Goal: Feedback & Contribution: Leave review/rating

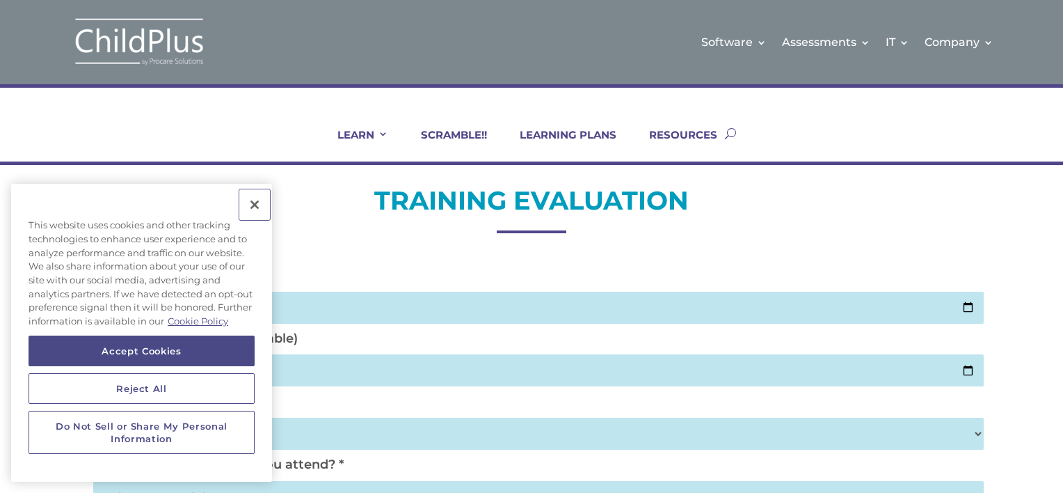
click at [259, 209] on button "Close" at bounding box center [254, 204] width 31 height 31
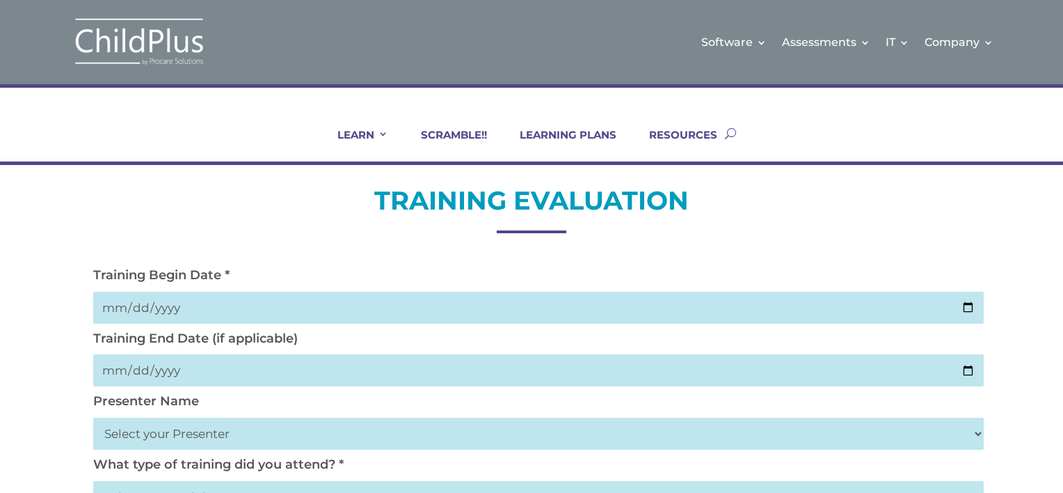
click at [280, 299] on input "date" at bounding box center [538, 308] width 891 height 32
type input "[DATE]"
click at [264, 371] on input "date" at bounding box center [538, 370] width 891 height 32
click at [122, 366] on input "date" at bounding box center [538, 370] width 891 height 32
type input "[DATE]"
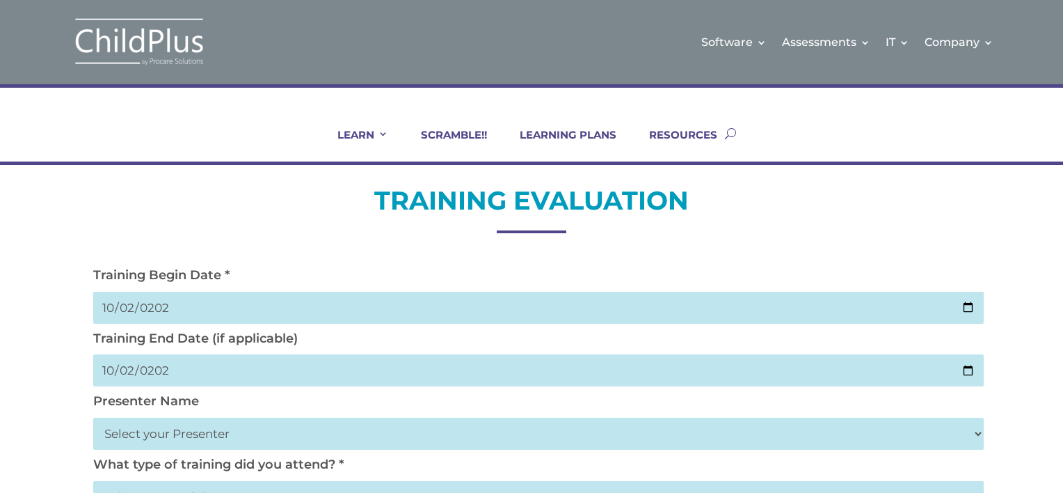
click at [212, 439] on select "Select your Presenter [PERSON_NAME] [PERSON_NAME] [PERSON_NAME] [PERSON_NAME] […" at bounding box center [538, 434] width 891 height 32
select select "[PERSON_NAME]"
click at [93, 418] on select "Select your Presenter [PERSON_NAME] [PERSON_NAME] [PERSON_NAME] [PERSON_NAME] […" at bounding box center [538, 434] width 891 height 32
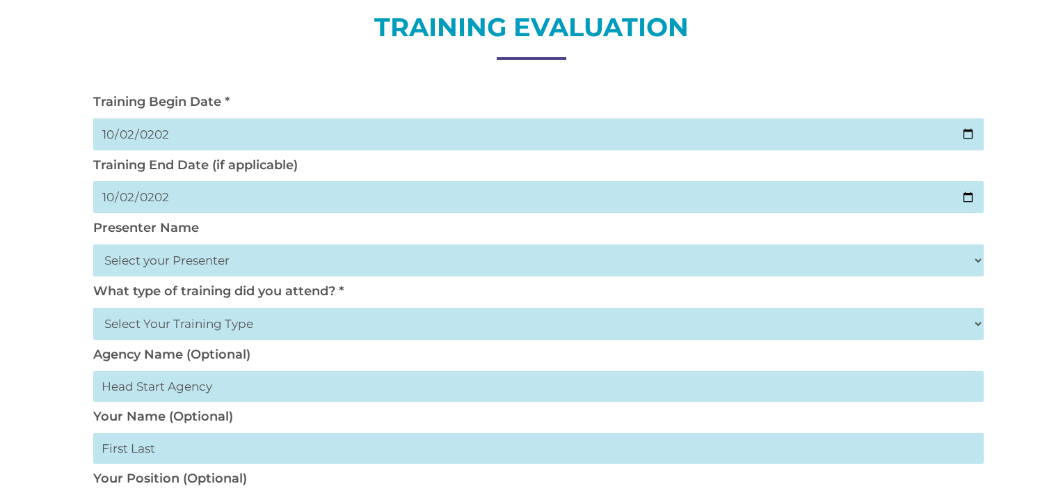
scroll to position [193, 0]
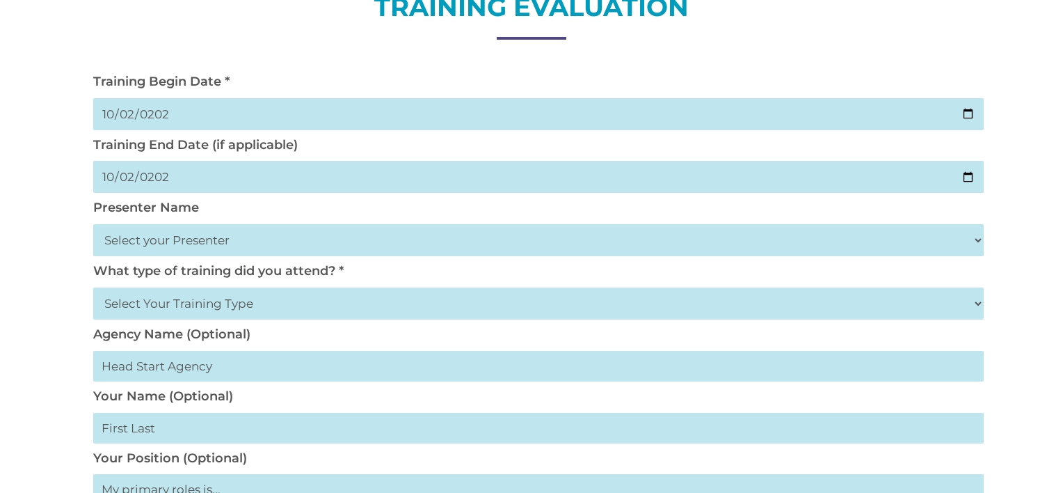
click at [318, 299] on select "Select Your Training Type On-site (at your agency) Virtual Visit Live Group Web…" at bounding box center [538, 303] width 891 height 32
select select "Live Group Webinar"
click at [93, 287] on select "Select Your Training Type On-site (at your agency) Virtual Visit Live Group Web…" at bounding box center [538, 303] width 891 height 32
click at [203, 362] on input "text" at bounding box center [538, 366] width 891 height 31
type input "Fresno Eoc Head Start"
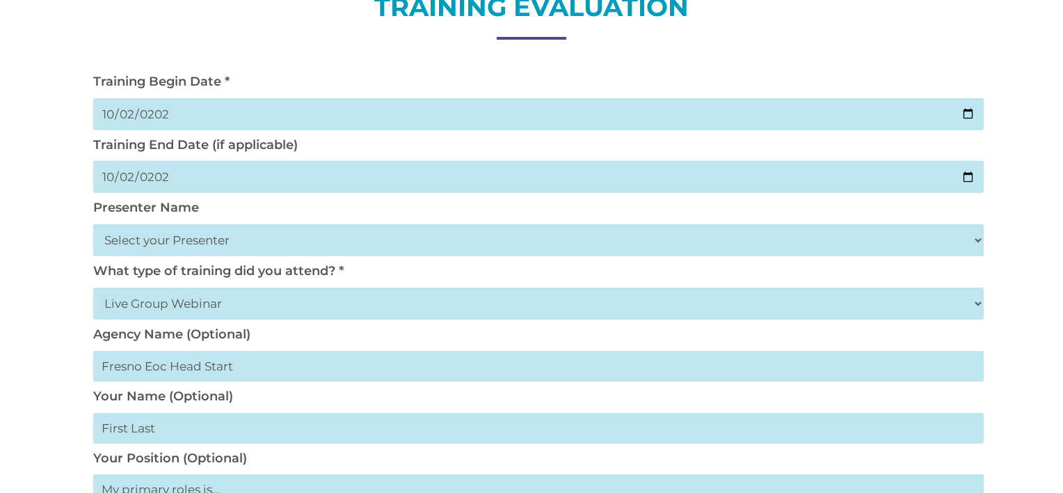
click at [202, 430] on input "text" at bounding box center [538, 428] width 891 height 31
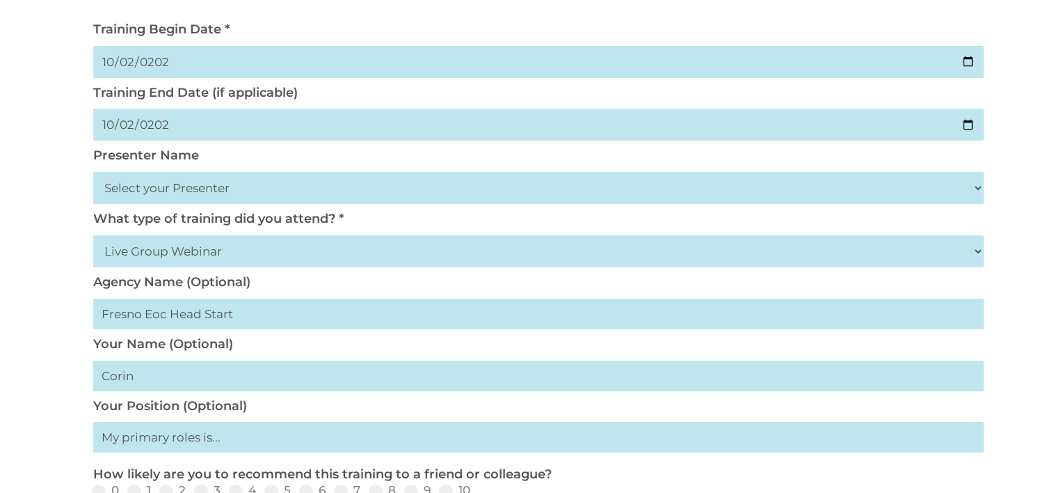
scroll to position [249, 0]
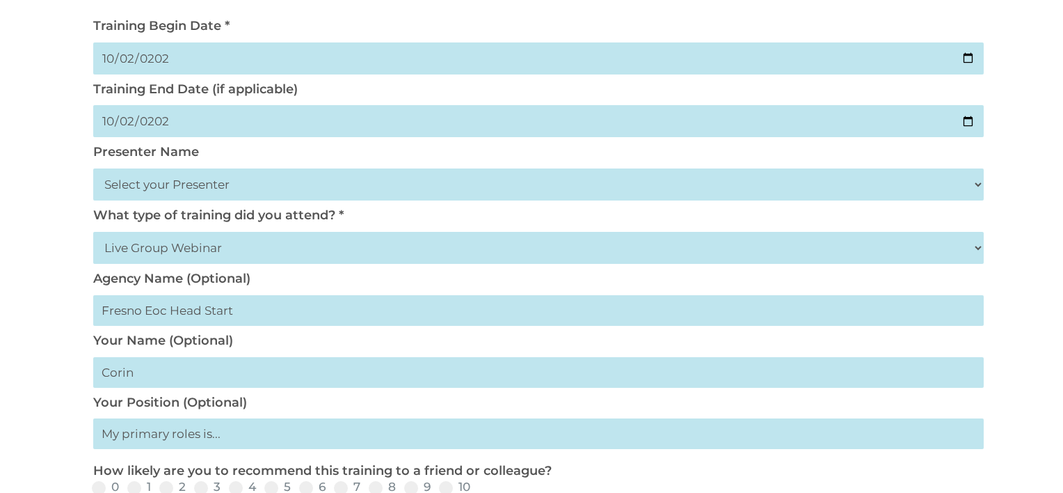
type input "Corin"
click at [200, 433] on input "text" at bounding box center [538, 433] width 891 height 31
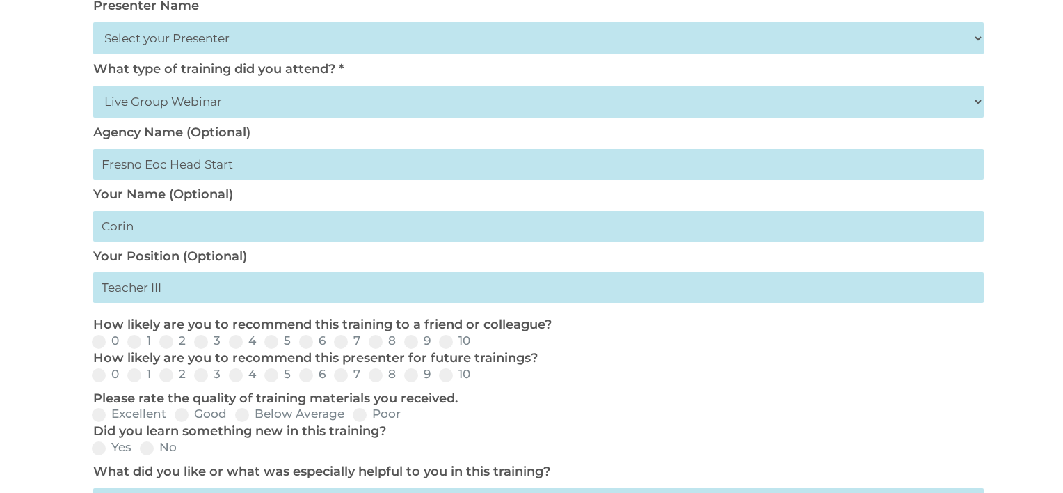
scroll to position [401, 0]
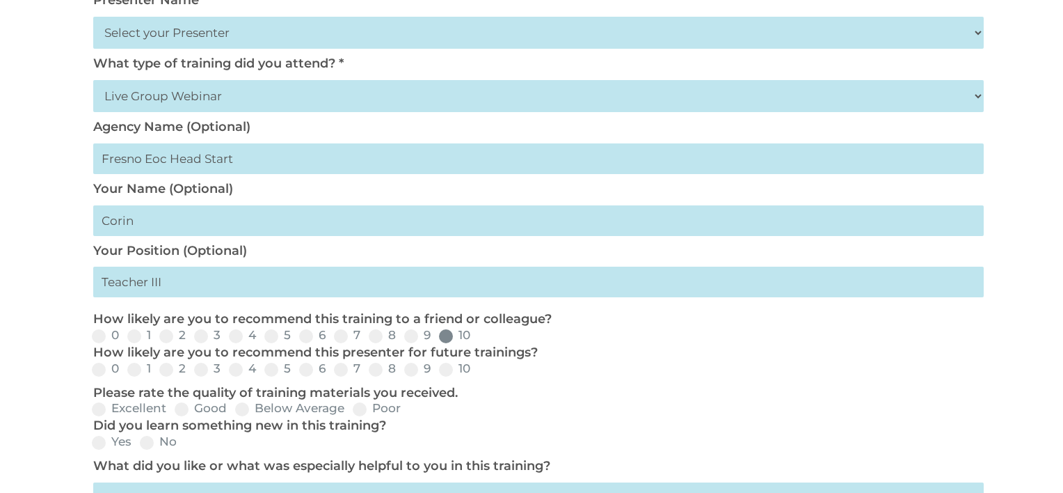
type input "Teacher III"
click at [452, 335] on label "10" at bounding box center [454, 335] width 31 height 12
click at [477, 336] on input "10" at bounding box center [481, 340] width 9 height 9
radio input "true"
click at [446, 372] on span at bounding box center [446, 370] width 14 height 14
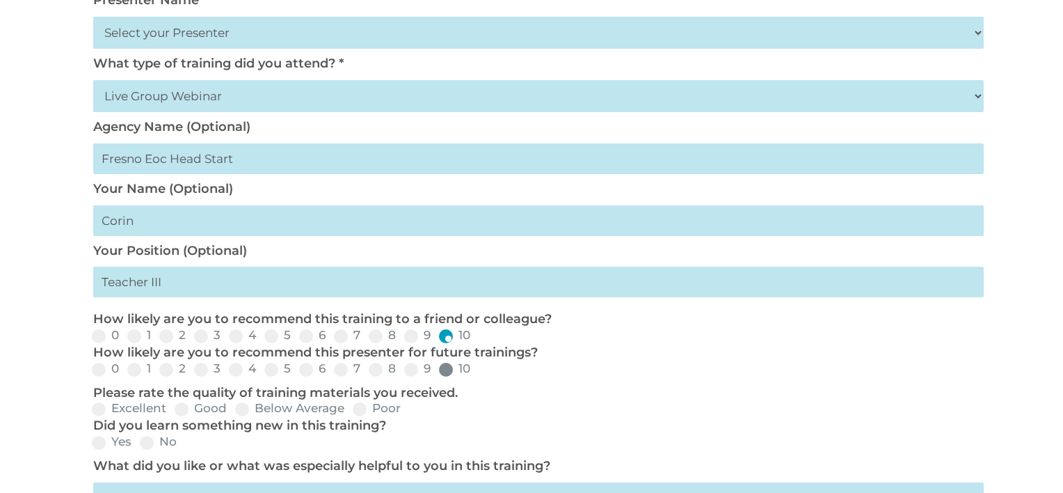
click at [477, 372] on input "10" at bounding box center [481, 374] width 9 height 9
radio input "true"
click at [102, 407] on span at bounding box center [99, 409] width 14 height 14
click at [173, 409] on input "Excellent" at bounding box center [177, 413] width 9 height 9
radio input "true"
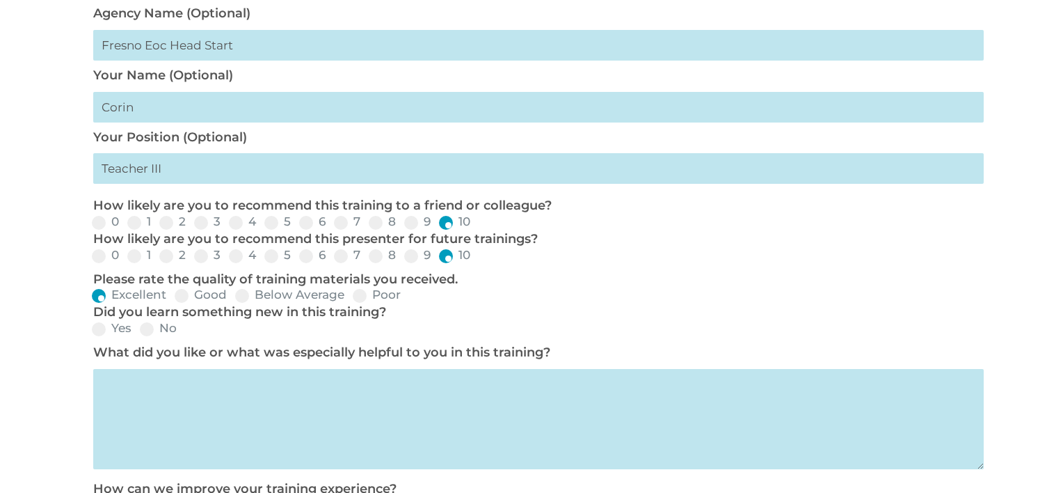
scroll to position [525, 0]
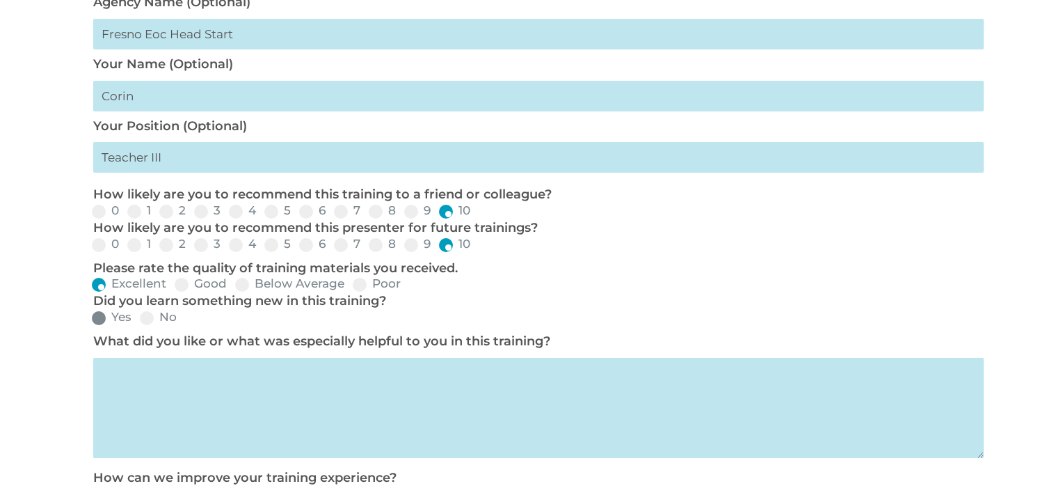
click at [101, 323] on span at bounding box center [99, 318] width 14 height 14
click at [138, 323] on input "Yes" at bounding box center [142, 322] width 9 height 9
radio input "true"
click at [204, 404] on textarea at bounding box center [538, 408] width 891 height 100
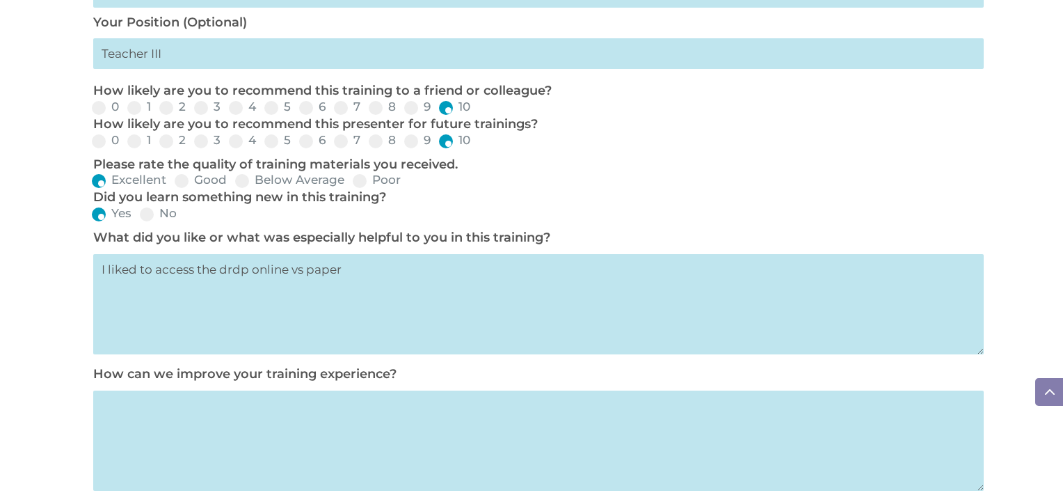
scroll to position [641, 0]
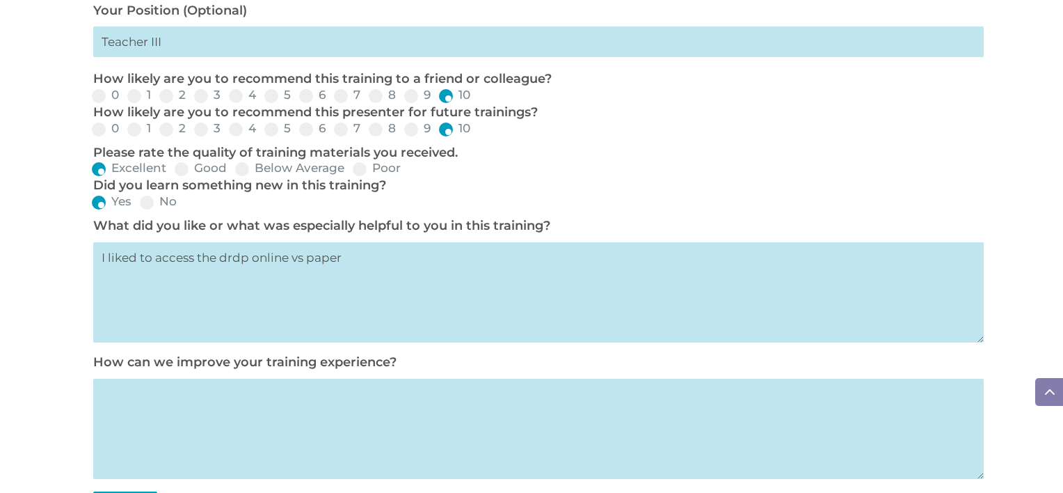
type textarea "I liked to access the drdp online vs paper"
click at [204, 404] on textarea at bounding box center [538, 429] width 891 height 100
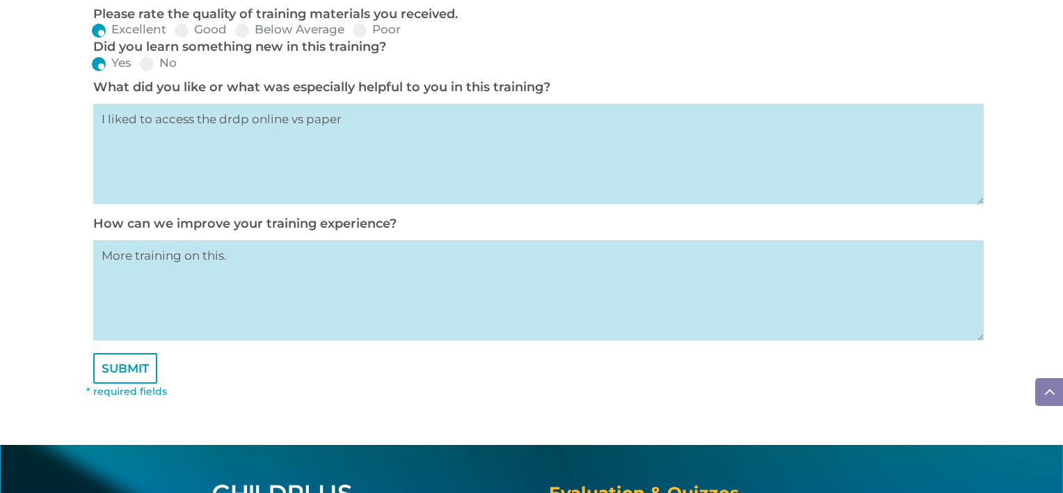
scroll to position [782, 0]
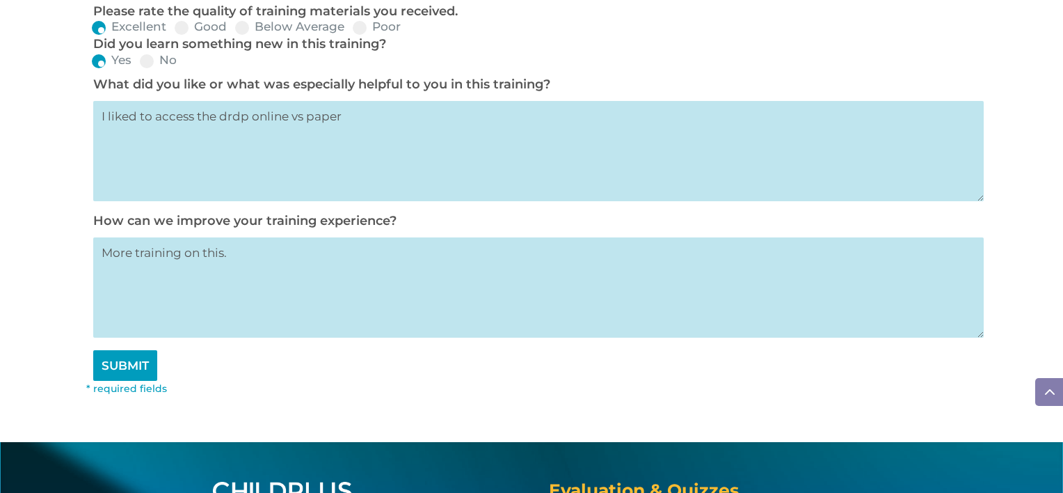
type textarea "More training on this."
click at [138, 380] on input "SUBMIT" at bounding box center [125, 365] width 64 height 31
